Goal: Task Accomplishment & Management: Use online tool/utility

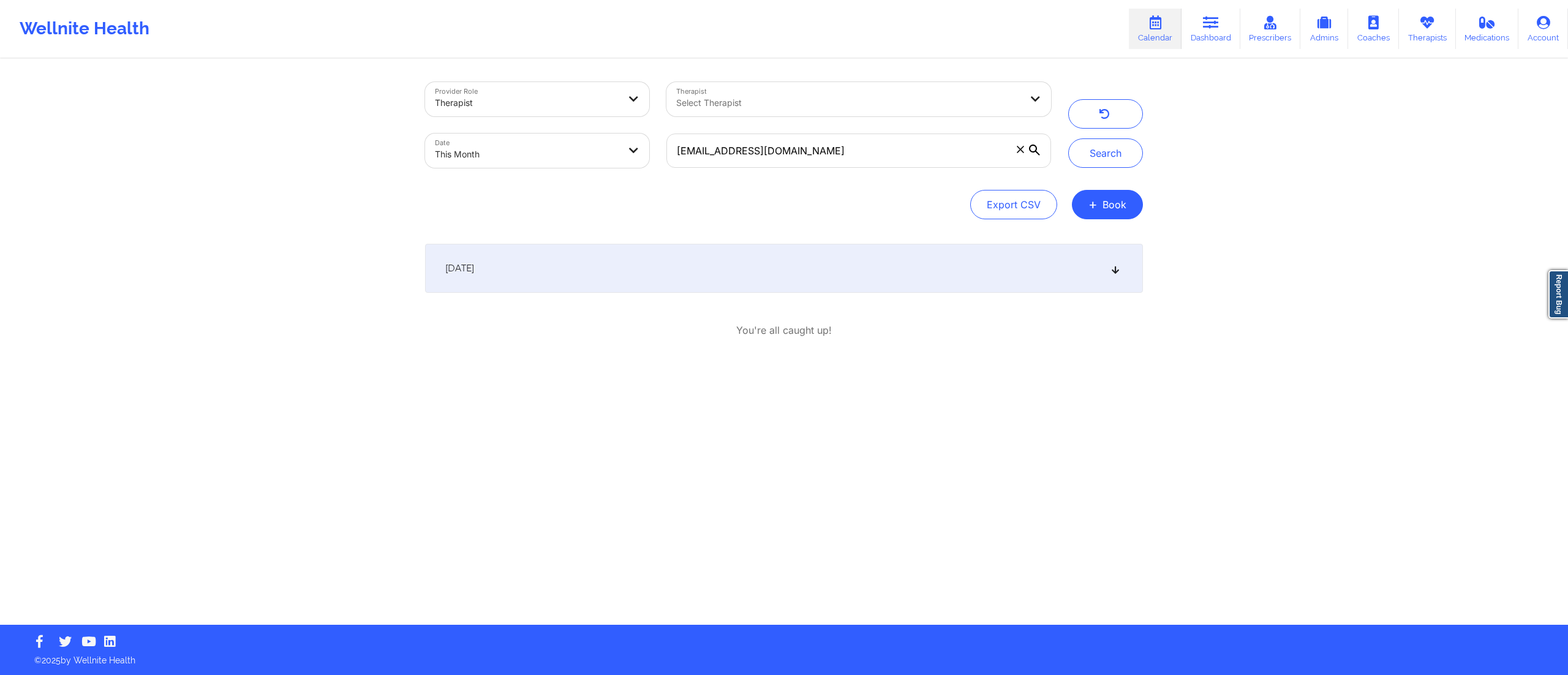
click at [550, 161] on body "Wellnite Health Calendar Dashboard Prescribers Admins Coaches Therapists Medica…" at bounding box center [784, 337] width 1568 height 675
select select "2025-8"
select select "2025-9"
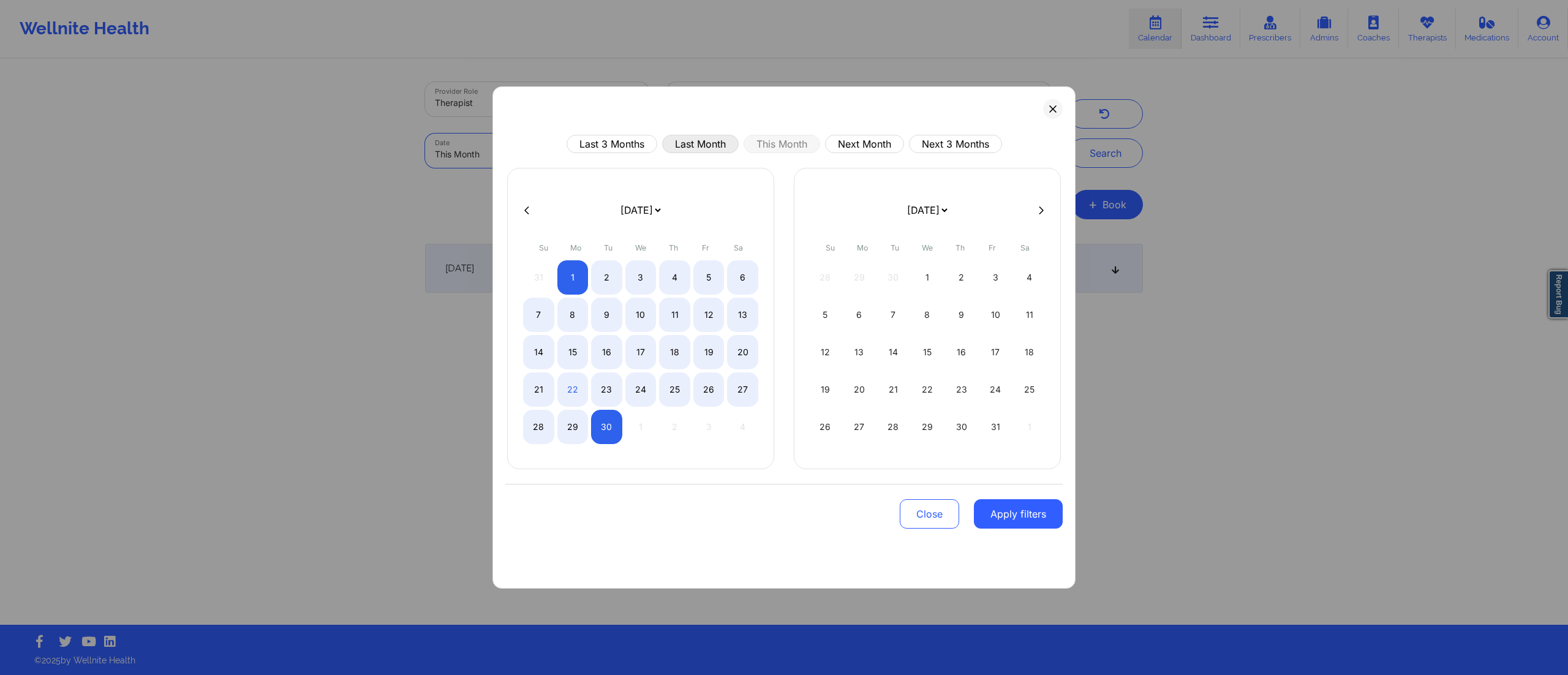
click at [696, 140] on button "Last Month" at bounding box center [700, 144] width 77 height 19
select select "2025-7"
select select "2025-8"
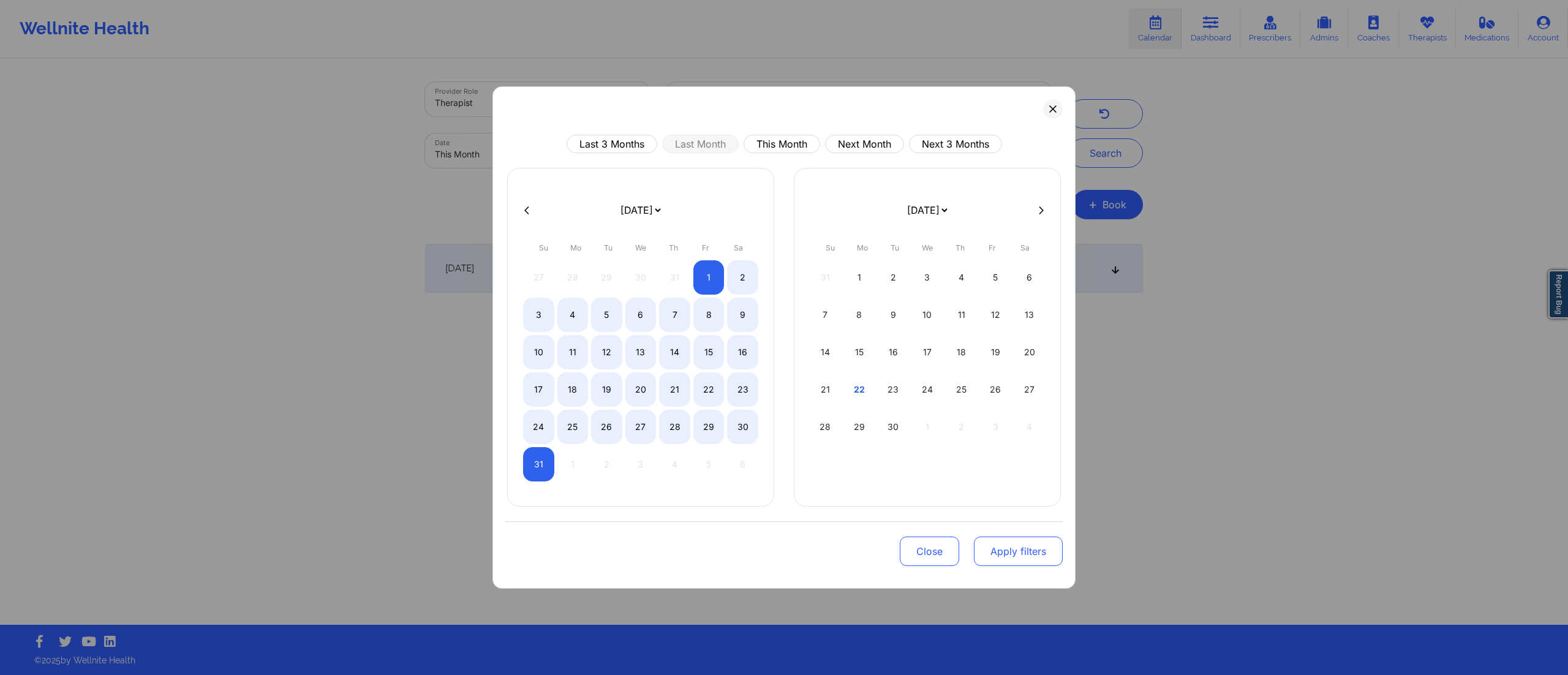
click at [1017, 549] on button "Apply filters" at bounding box center [1018, 551] width 89 height 29
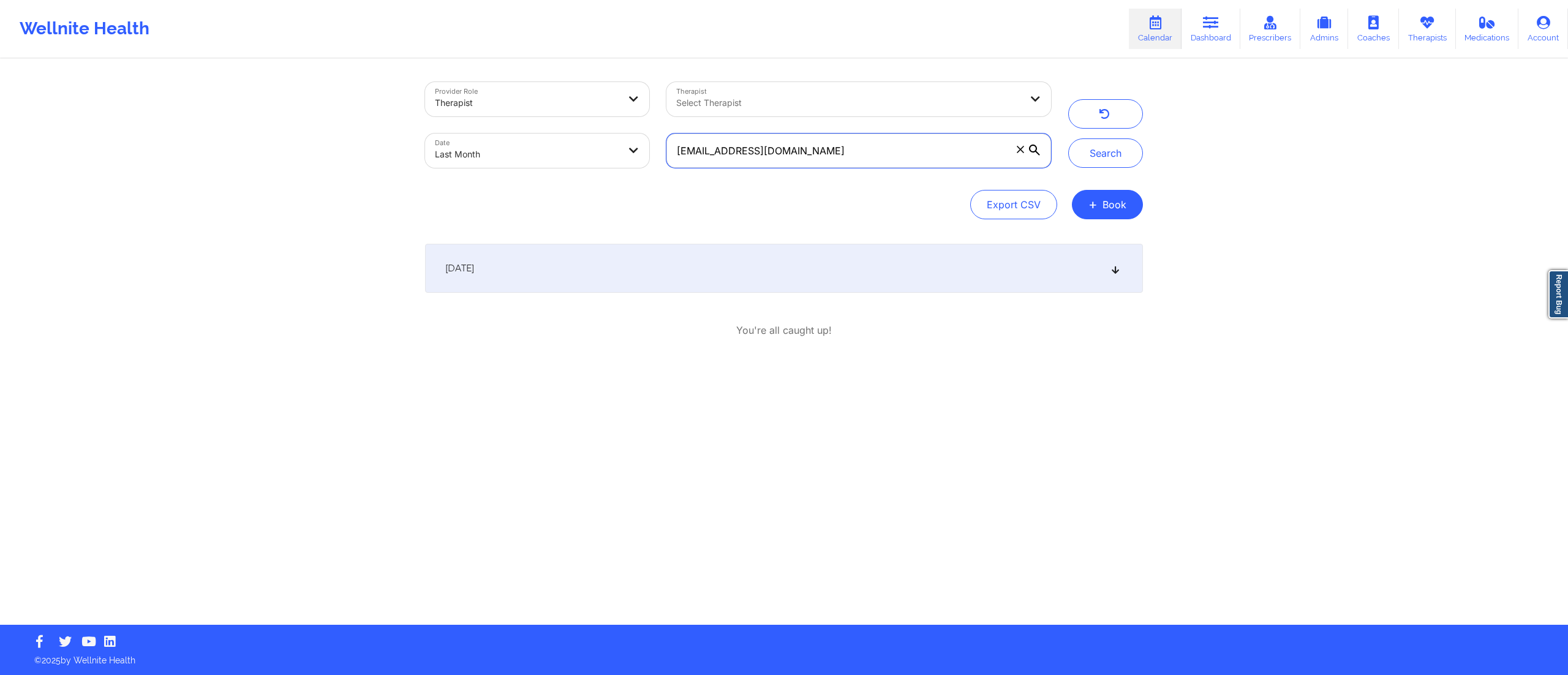
drag, startPoint x: 802, startPoint y: 156, endPoint x: 581, endPoint y: 168, distance: 221.3
click at [581, 168] on div "Provider Role Therapist Therapist Select Therapist Date Last Month [EMAIL_ADDRE…" at bounding box center [738, 124] width 643 height 103
paste input "[EMAIL_ADDRESS]"
type input "[EMAIL_ADDRESS][DOMAIN_NAME]"
click at [1096, 154] on button "Search" at bounding box center [1106, 153] width 74 height 29
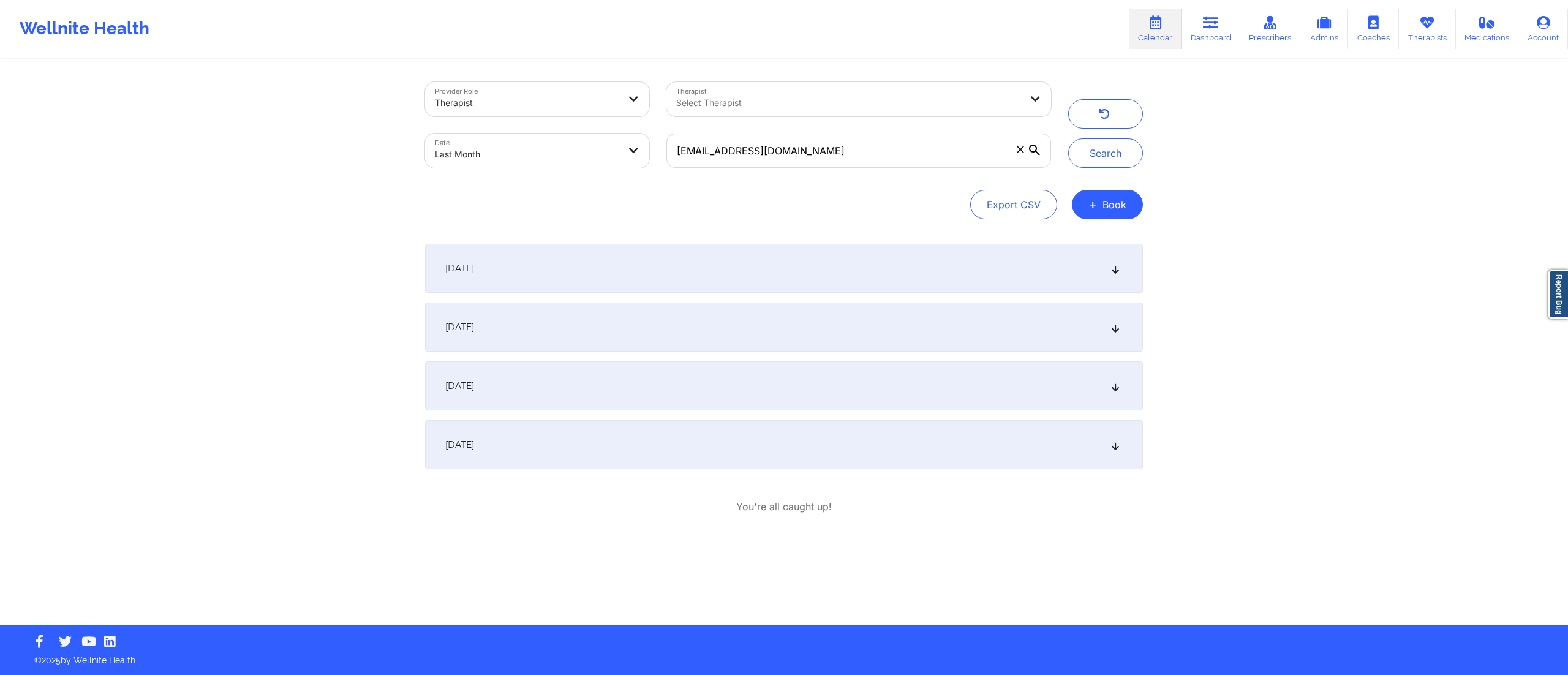
click at [550, 393] on div "[DATE]" at bounding box center [784, 386] width 718 height 49
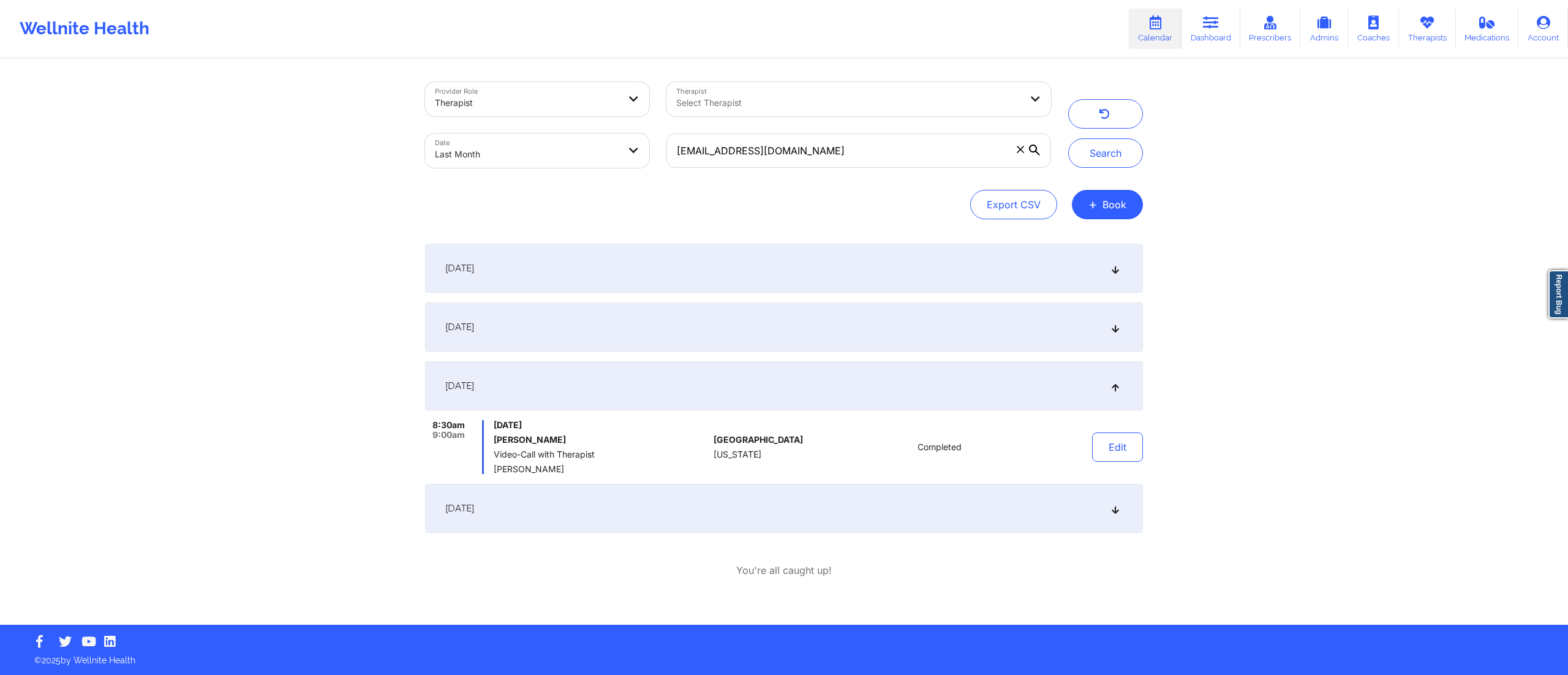
click at [633, 509] on div "[DATE]" at bounding box center [784, 508] width 718 height 49
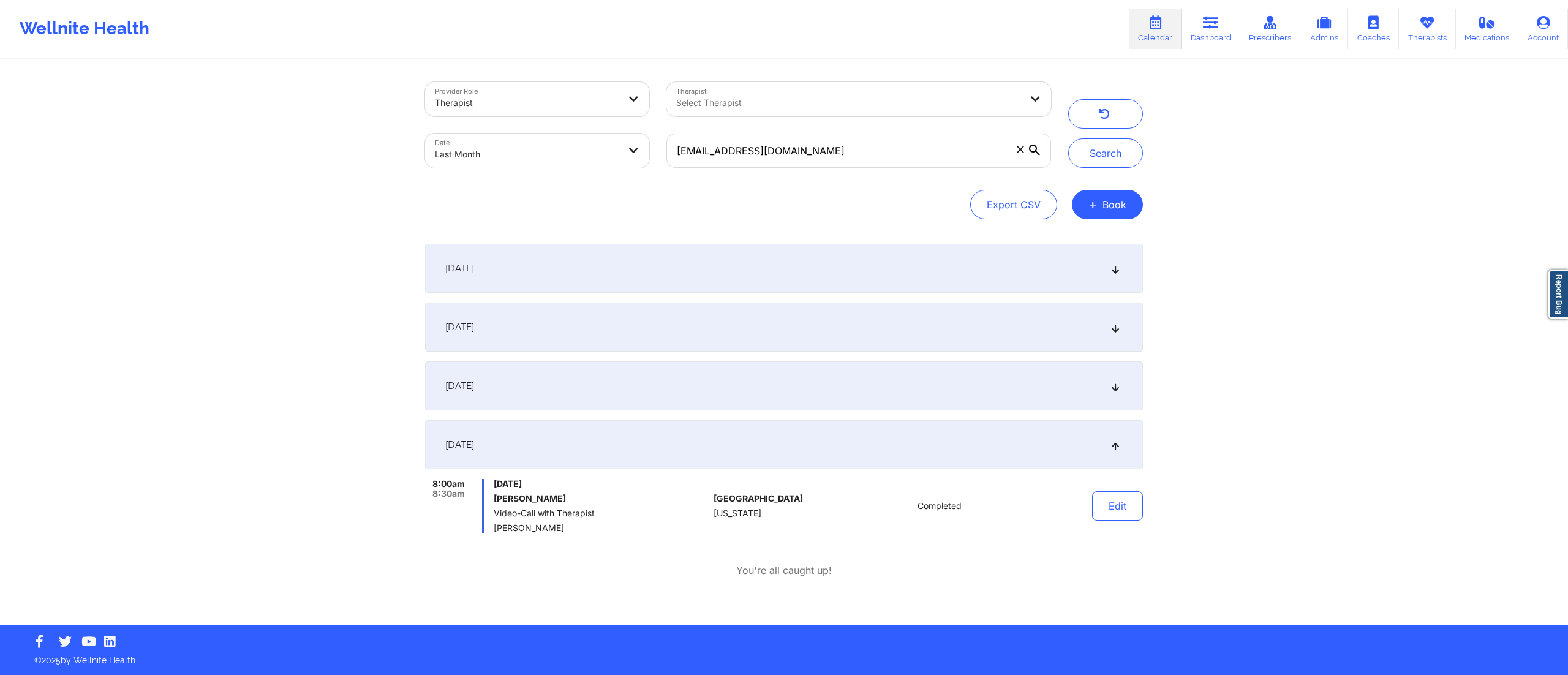
click at [693, 386] on div "[DATE]" at bounding box center [784, 386] width 718 height 49
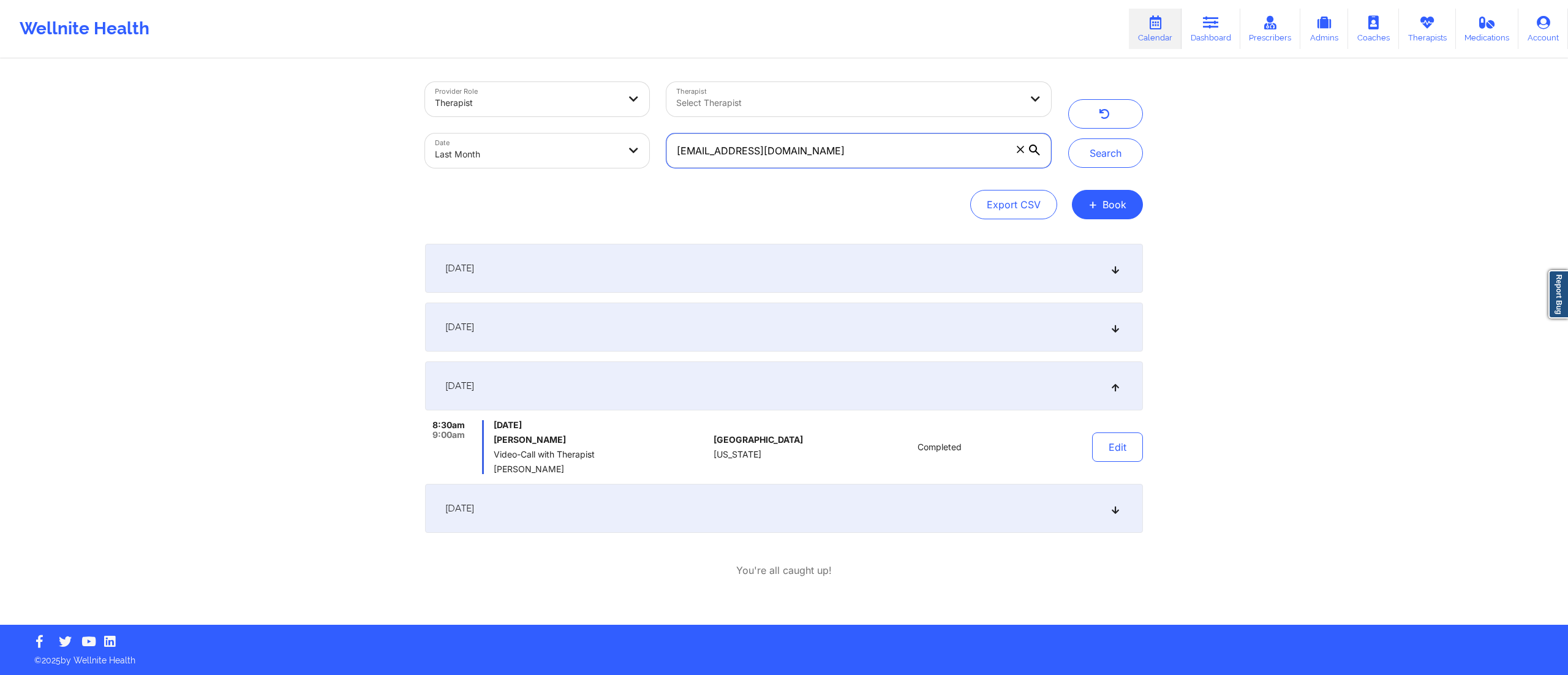
drag, startPoint x: 806, startPoint y: 146, endPoint x: 649, endPoint y: 151, distance: 157.1
click at [649, 151] on div "Provider Role Therapist Therapist Select Therapist Date Last Month [EMAIL_ADDRE…" at bounding box center [738, 124] width 643 height 103
click at [681, 202] on div "Export CSV + Book" at bounding box center [784, 205] width 718 height 29
